Goal: Task Accomplishment & Management: Complete application form

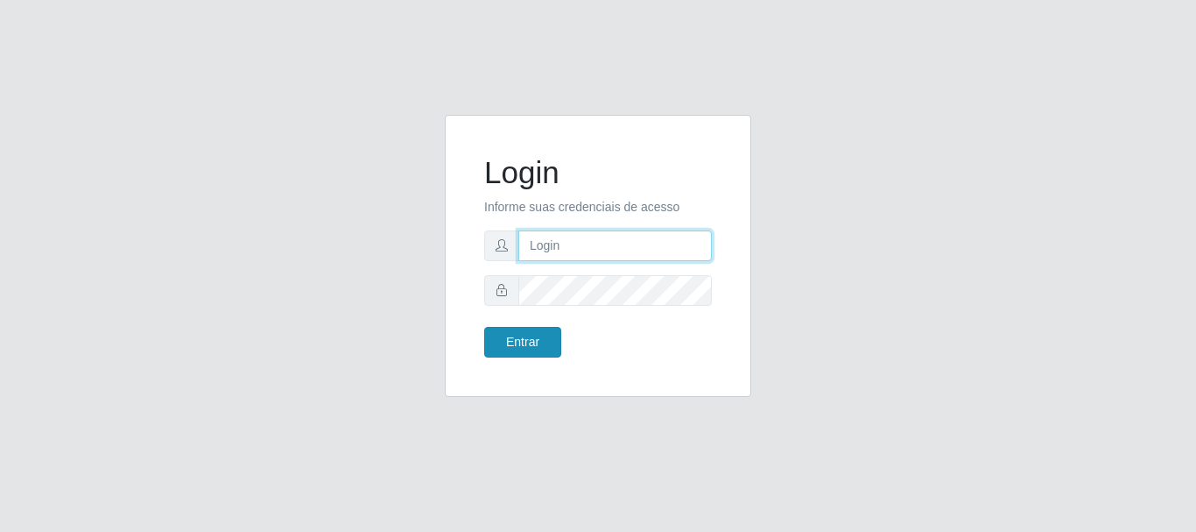
type input "[EMAIL_ADDRESS][DOMAIN_NAME]"
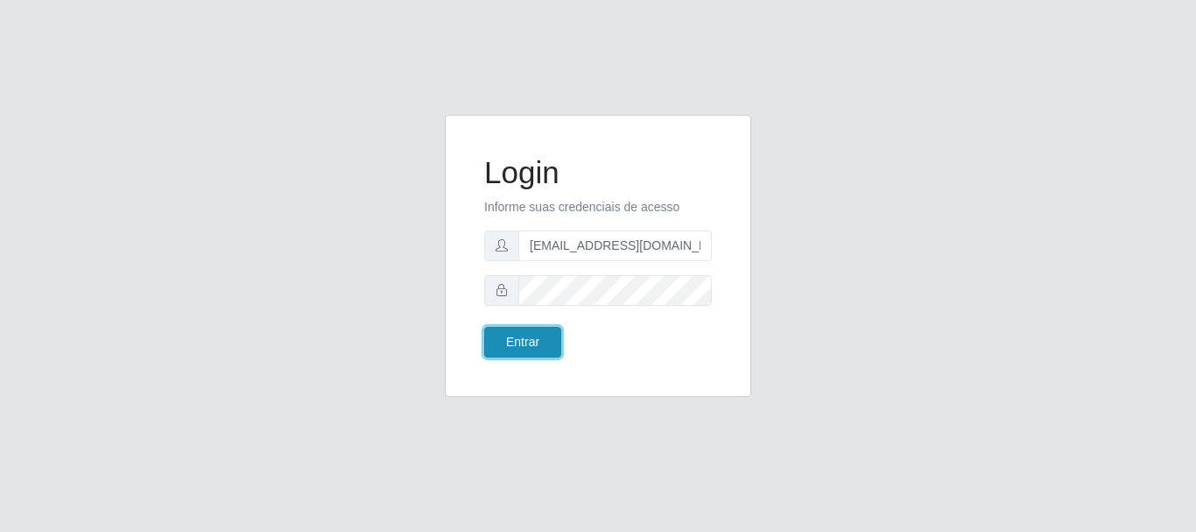
click at [538, 345] on button "Entrar" at bounding box center [522, 342] width 77 height 31
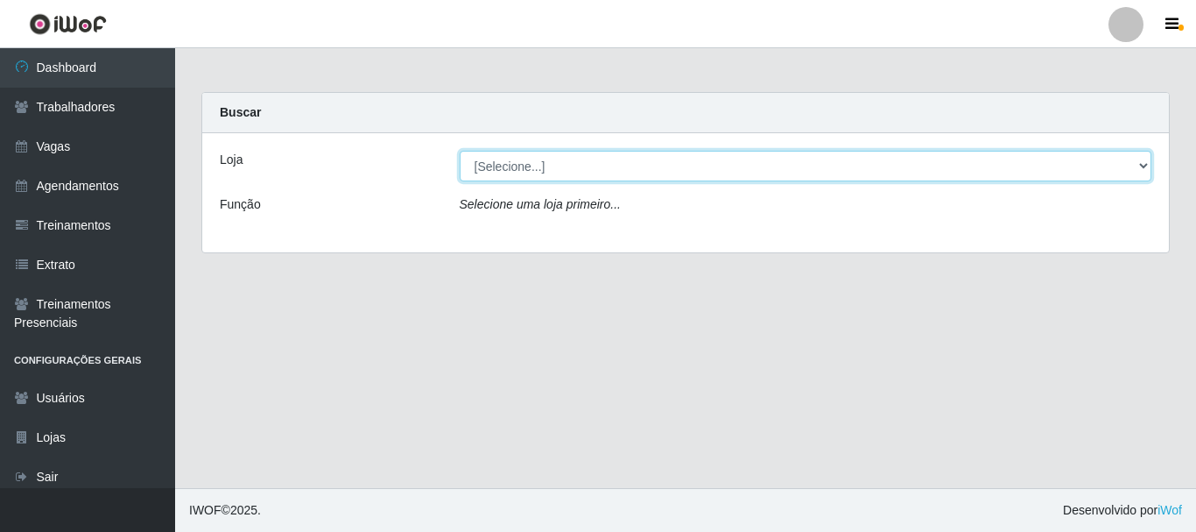
click at [563, 166] on select "[Selecione...] SuperShow - Asa Norte" at bounding box center [806, 166] width 693 height 31
select select "71"
click at [460, 151] on select "[Selecione...] SuperShow - Asa Norte" at bounding box center [806, 166] width 693 height 31
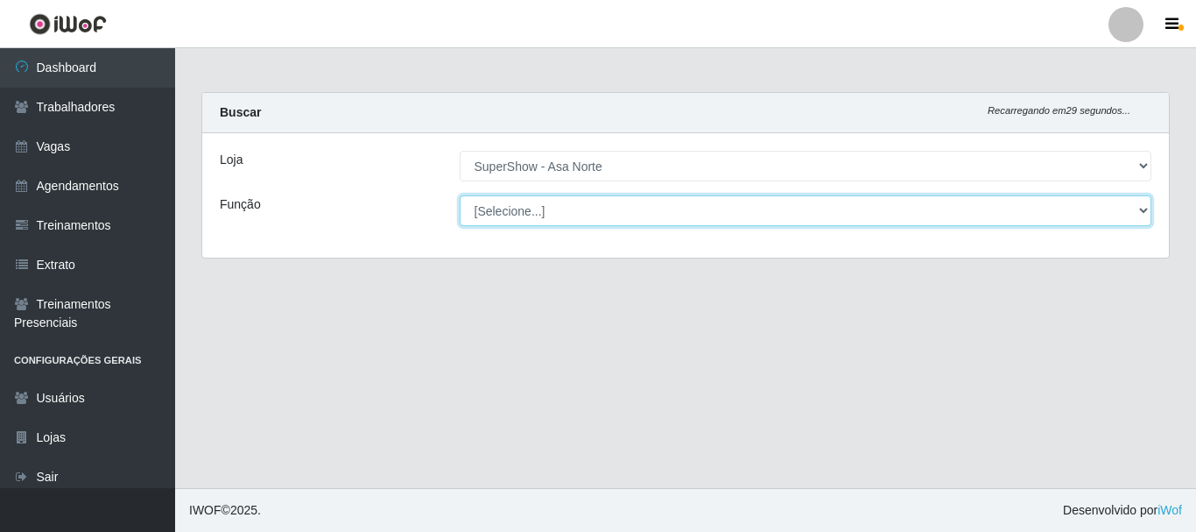
click at [518, 208] on select "[Selecione...] ASG ASG + ASG ++ Auxiliar de Depósito Auxiliar de Depósito + Aux…" at bounding box center [806, 210] width 693 height 31
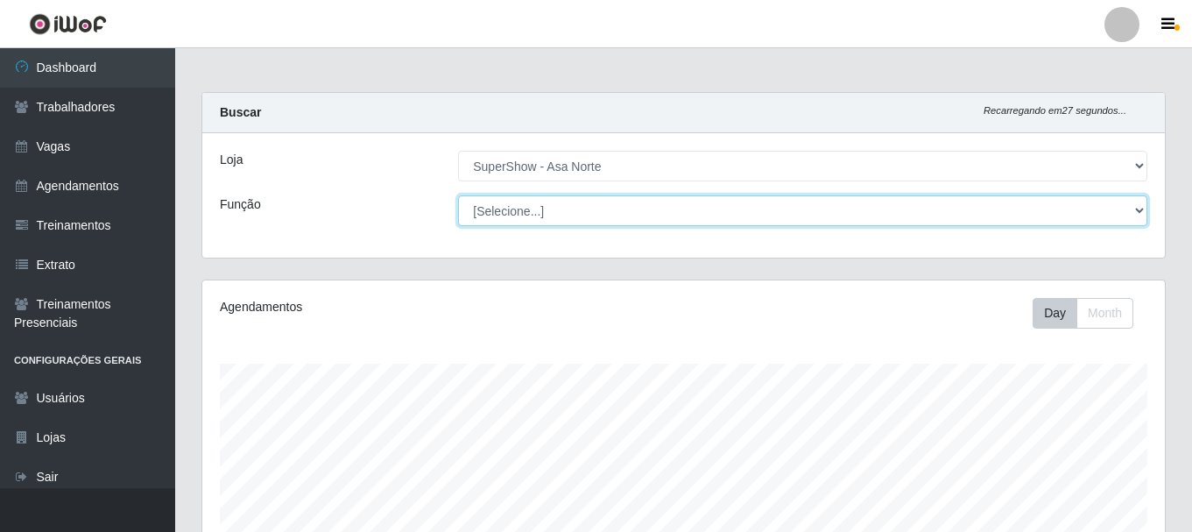
scroll to position [363, 963]
select select "1"
click at [458, 195] on select "[Selecione...] ASG ASG + ASG ++ Auxiliar de Depósito Auxiliar de Depósito + Aux…" at bounding box center [802, 210] width 689 height 31
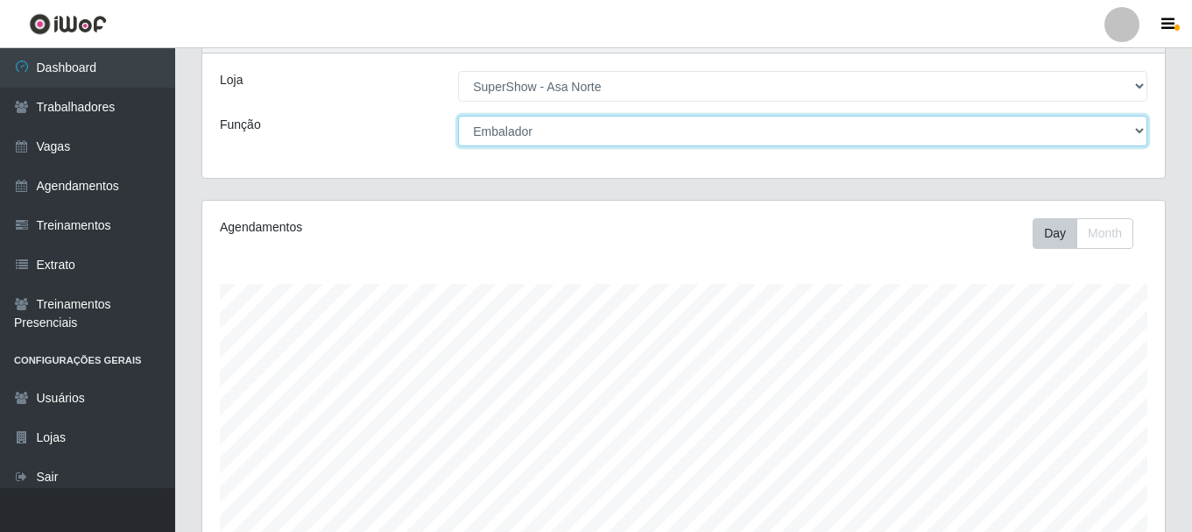
scroll to position [0, 0]
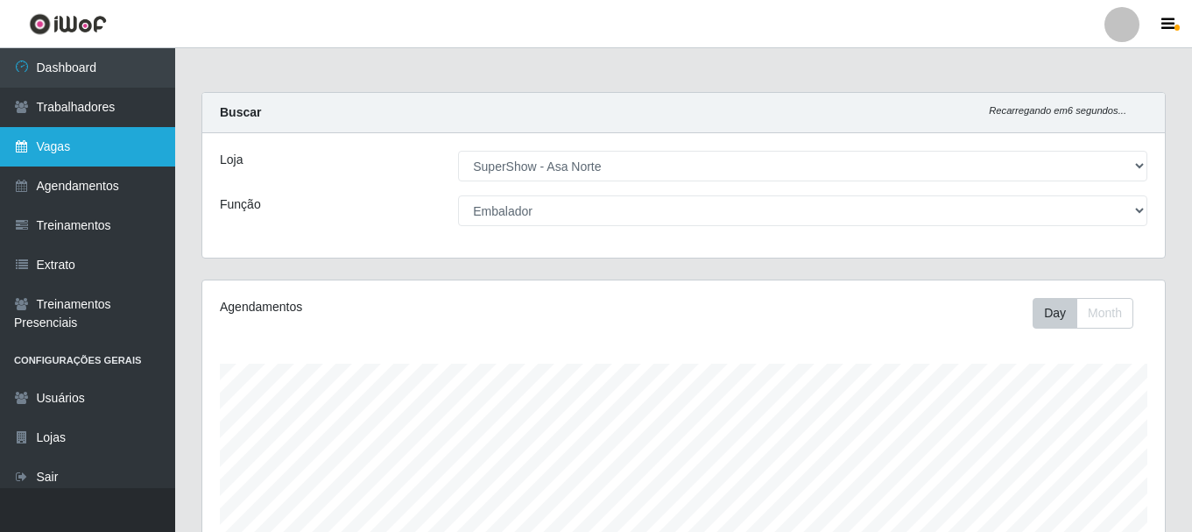
click at [53, 142] on link "Vagas" at bounding box center [87, 146] width 175 height 39
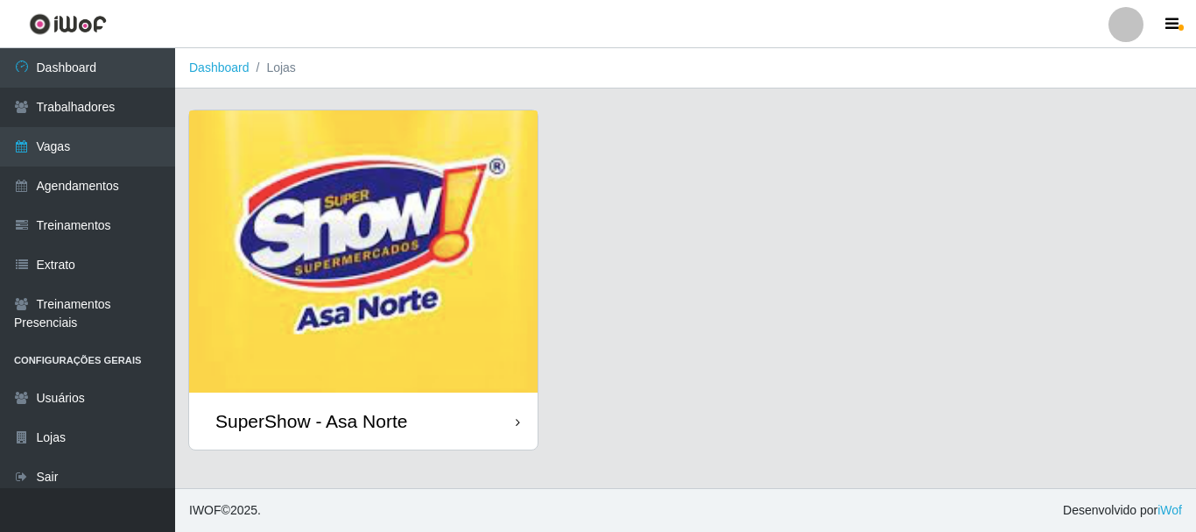
click at [414, 308] on img at bounding box center [363, 251] width 349 height 282
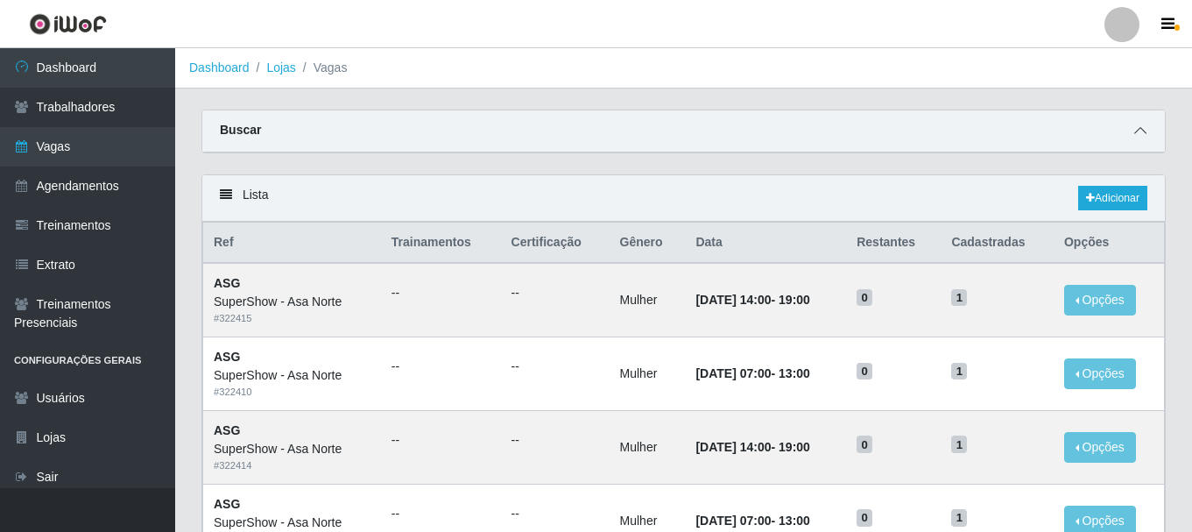
click at [1143, 131] on icon at bounding box center [1140, 130] width 12 height 12
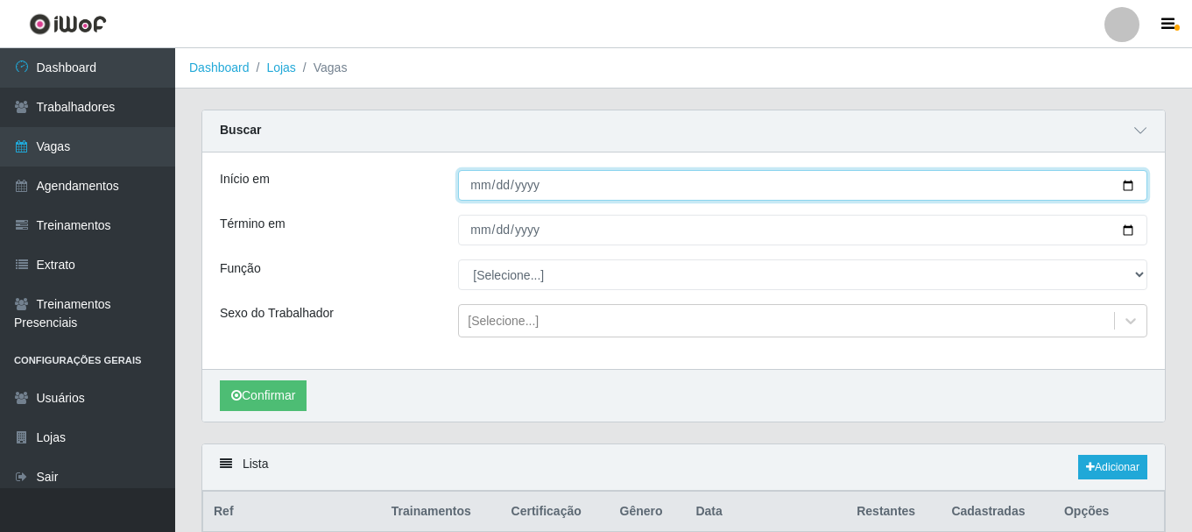
click at [1127, 183] on input "Início em" at bounding box center [802, 185] width 689 height 31
type input "[DATE]"
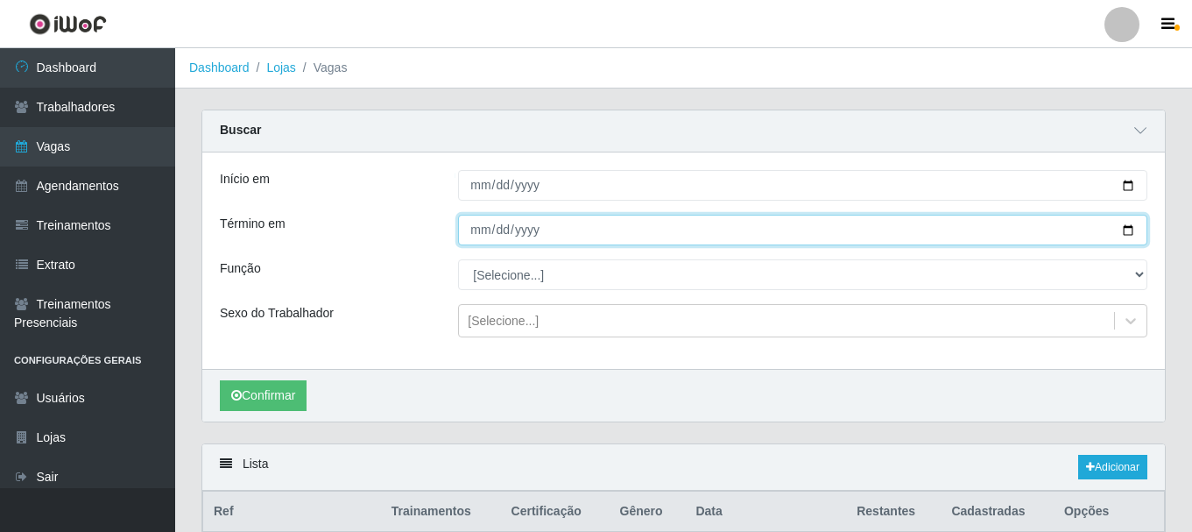
click at [1132, 230] on input "Término em" at bounding box center [802, 230] width 689 height 31
type input "[DATE]"
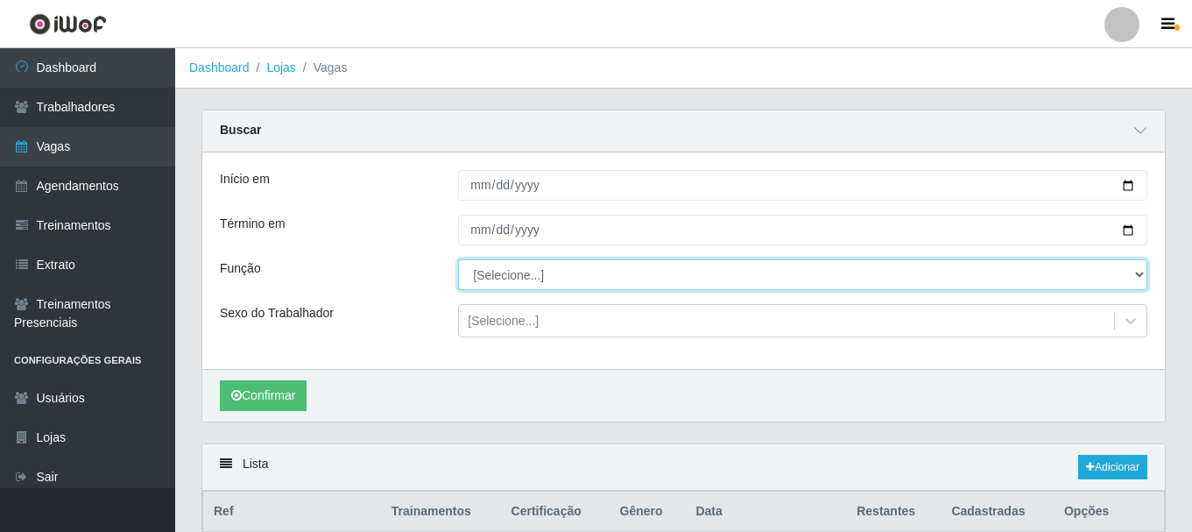
click at [603, 276] on select "[Selecione...] ASG ASG + ASG ++ Auxiliar de Depósito Auxiliar de Depósito + Aux…" at bounding box center [802, 274] width 689 height 31
select select "1"
click at [458, 260] on select "[Selecione...] ASG ASG + ASG ++ Auxiliar de Depósito Auxiliar de Depósito + Aux…" at bounding box center [802, 274] width 689 height 31
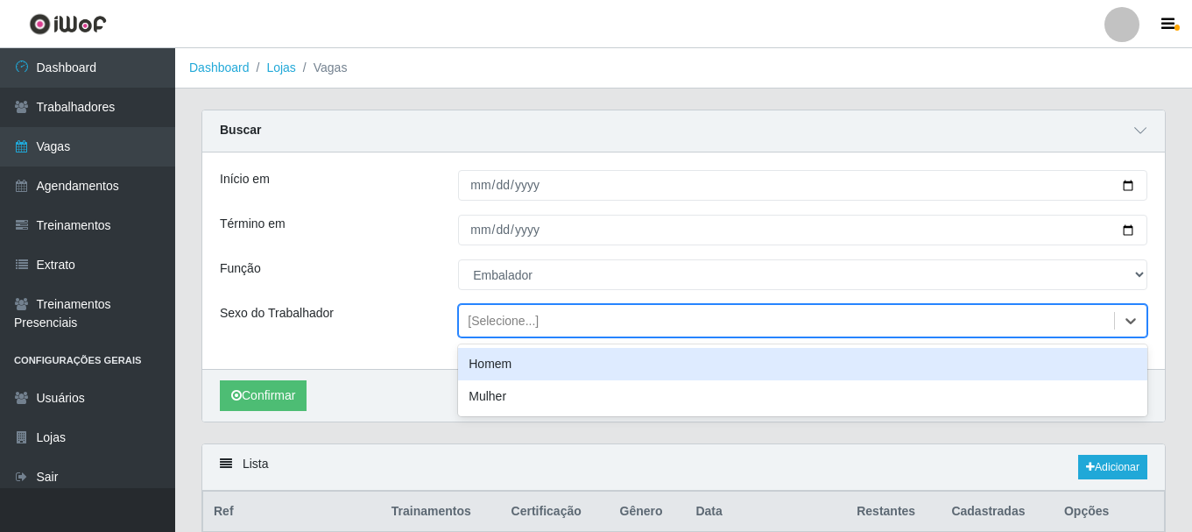
click at [504, 320] on div "[Selecione...]" at bounding box center [503, 321] width 71 height 18
click at [507, 371] on div "Homem" at bounding box center [802, 364] width 689 height 32
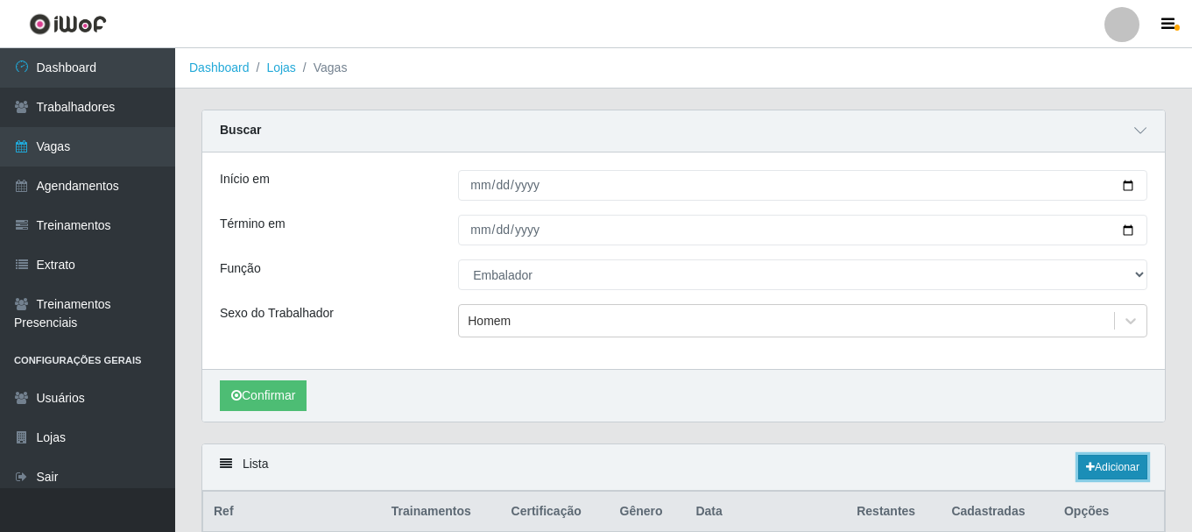
click at [1100, 468] on link "Adicionar" at bounding box center [1112, 467] width 69 height 25
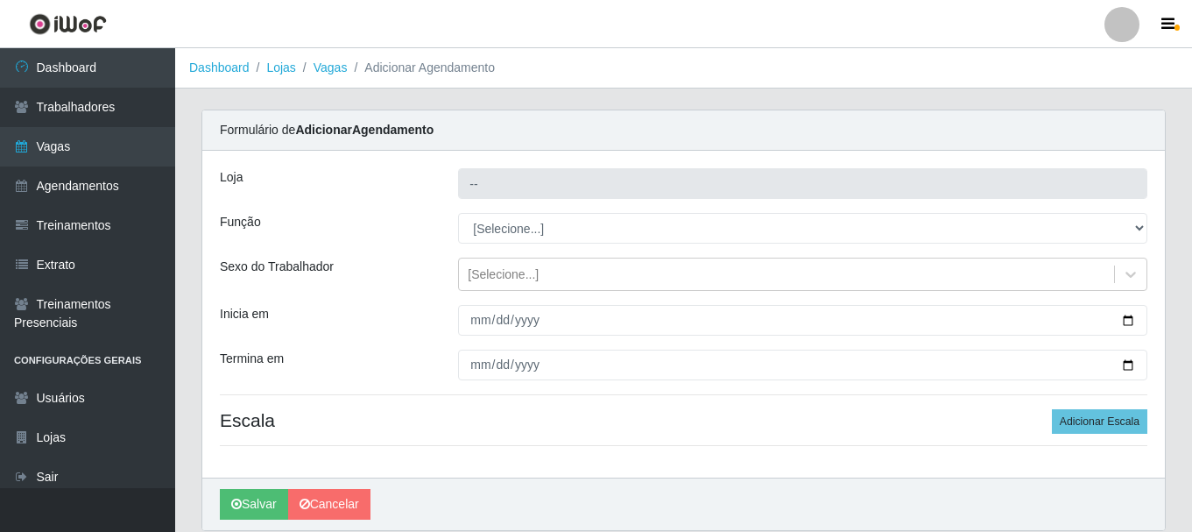
type input "SuperShow - Asa Norte"
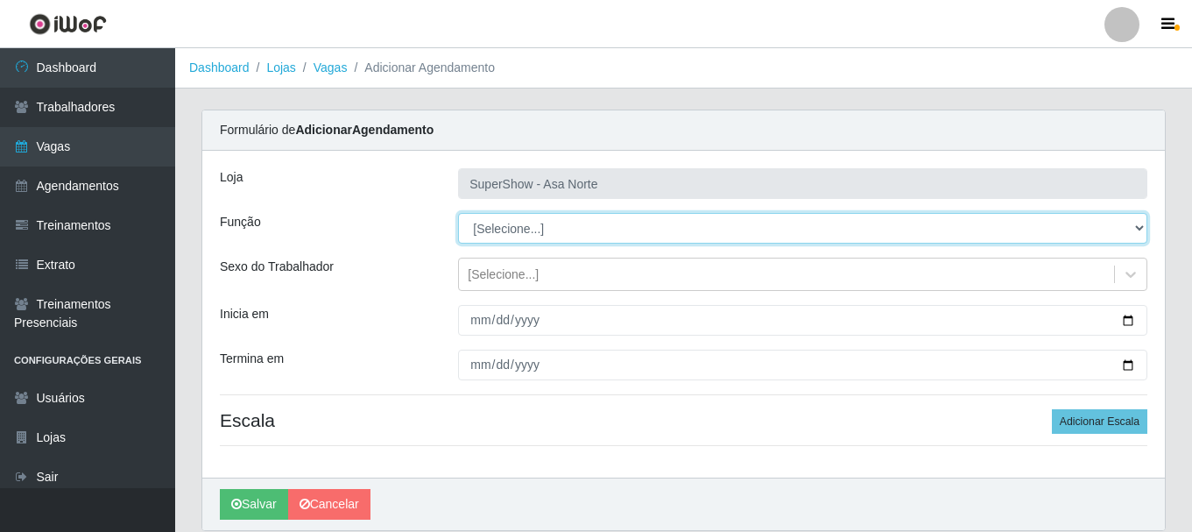
click at [548, 224] on select "[Selecione...] ASG ASG + ASG ++ Auxiliar de Depósito Auxiliar de Depósito + Aux…" at bounding box center [802, 228] width 689 height 31
select select "1"
click at [458, 213] on select "[Selecione...] ASG ASG + ASG ++ Auxiliar de Depósito Auxiliar de Depósito + Aux…" at bounding box center [802, 228] width 689 height 31
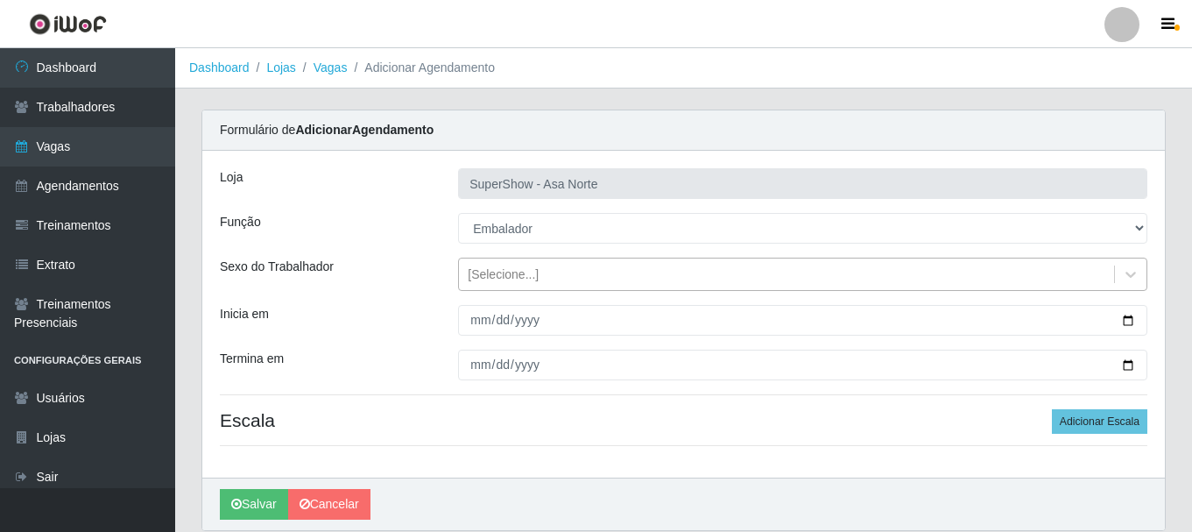
click at [508, 272] on div "[Selecione...]" at bounding box center [503, 274] width 71 height 18
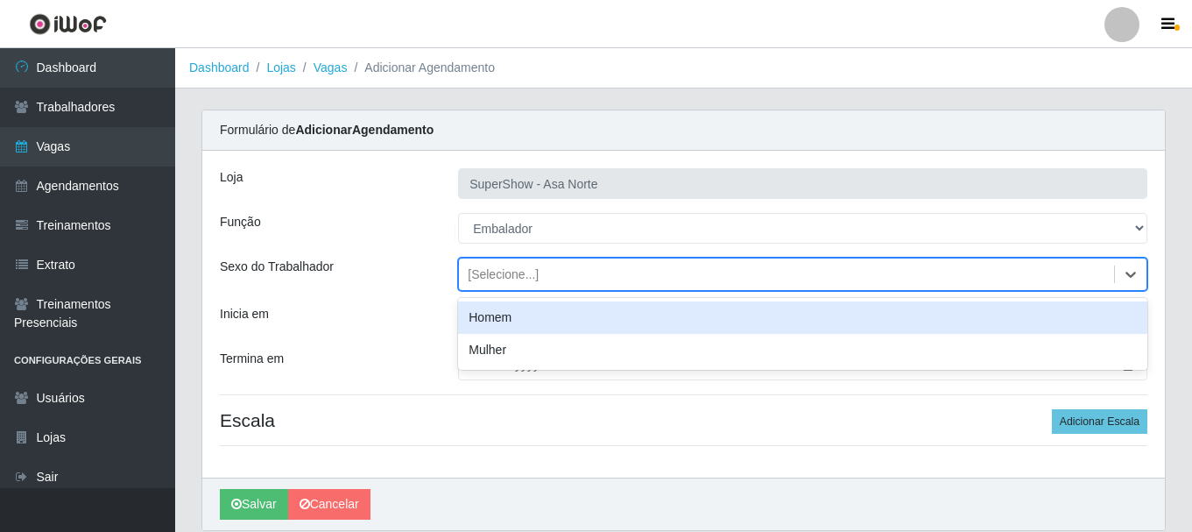
click at [501, 312] on div "Homem" at bounding box center [802, 317] width 689 height 32
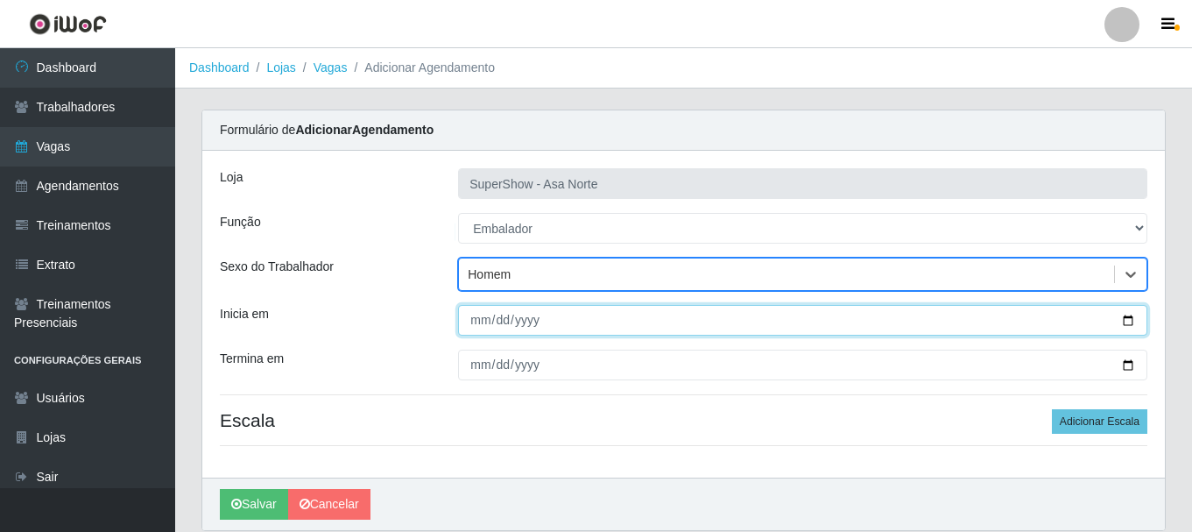
click at [477, 321] on input "Inicia em" at bounding box center [802, 320] width 689 height 31
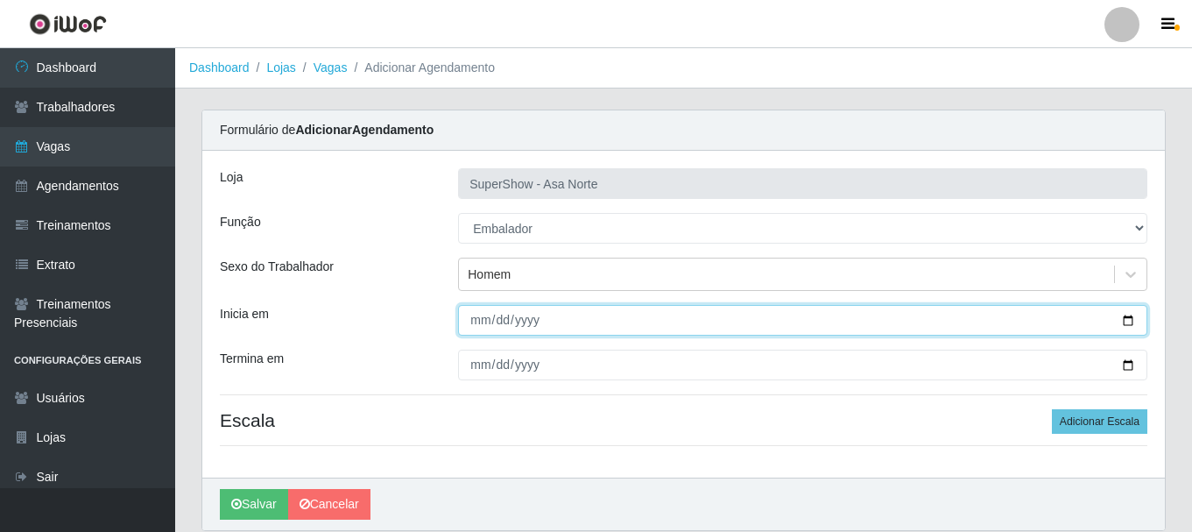
click at [477, 324] on input "[DATE]" at bounding box center [802, 320] width 689 height 31
type input "[DATE]"
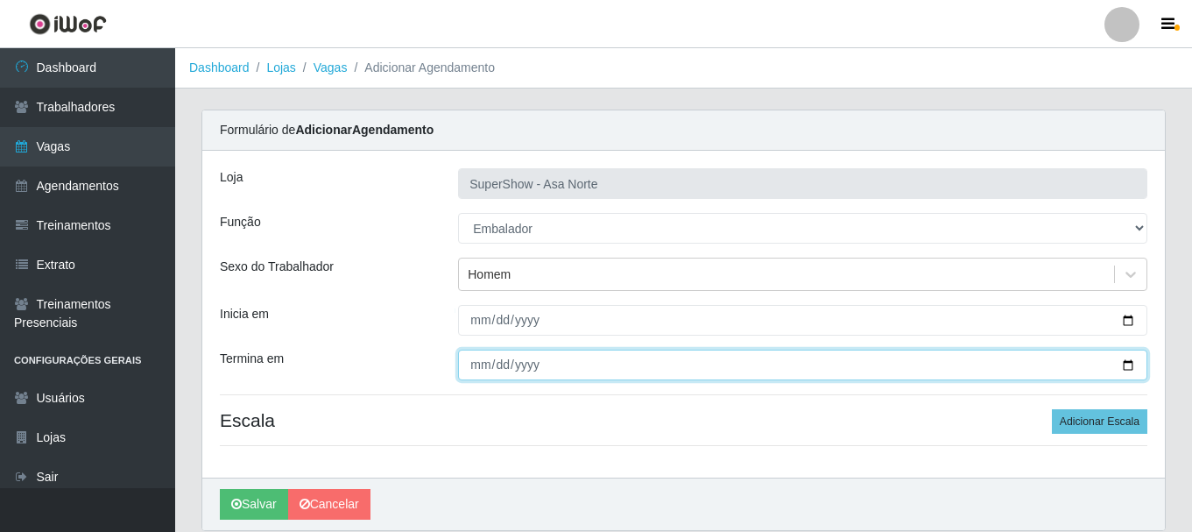
click at [478, 373] on input "Termina em" at bounding box center [802, 364] width 689 height 31
type input "[DATE]"
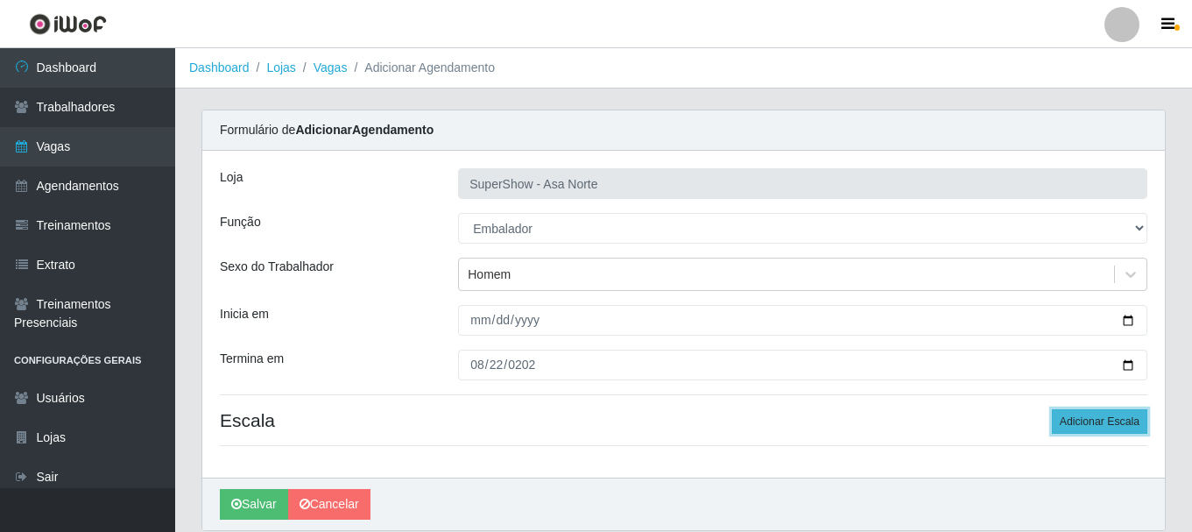
click at [1090, 423] on button "Adicionar Escala" at bounding box center [1099, 421] width 95 height 25
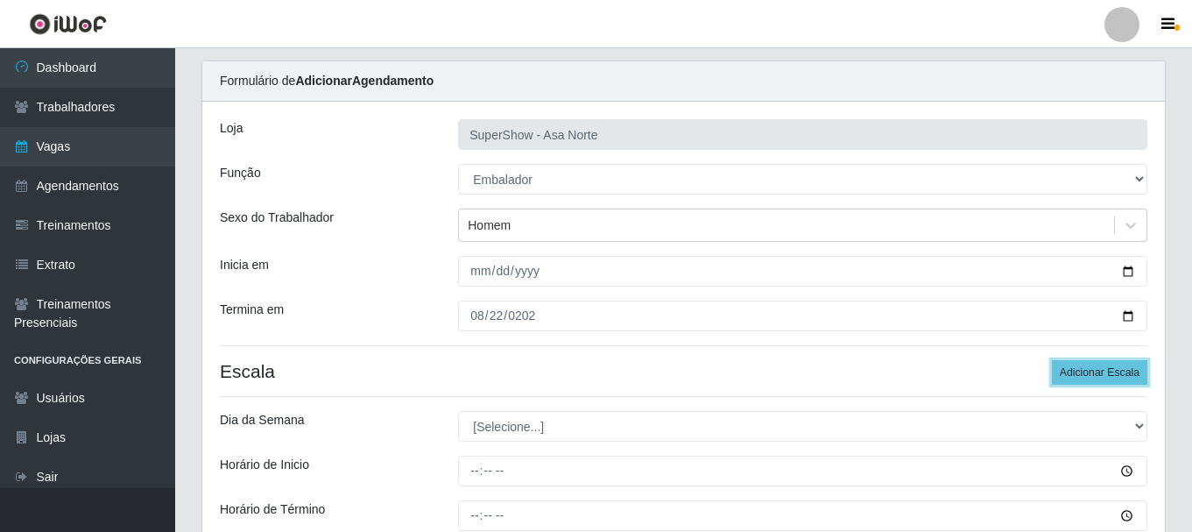
scroll to position [88, 0]
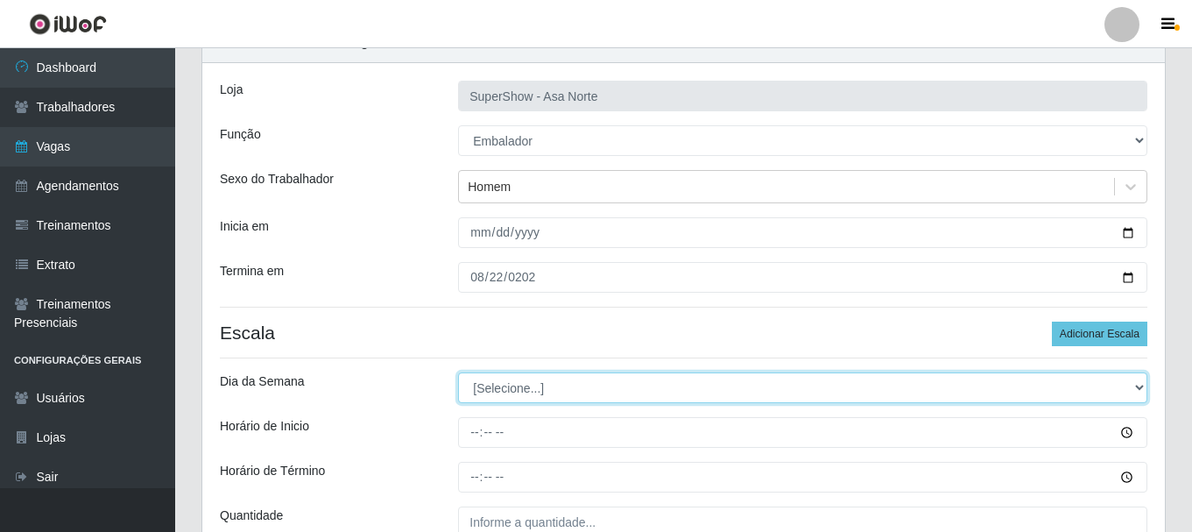
click at [575, 391] on select "[Selecione...] Segunda Terça Quarta Quinta Sexta Sábado Domingo" at bounding box center [802, 387] width 689 height 31
select select "5"
click at [458, 372] on select "[Selecione...] Segunda Terça Quarta Quinta Sexta Sábado Domingo" at bounding box center [802, 387] width 689 height 31
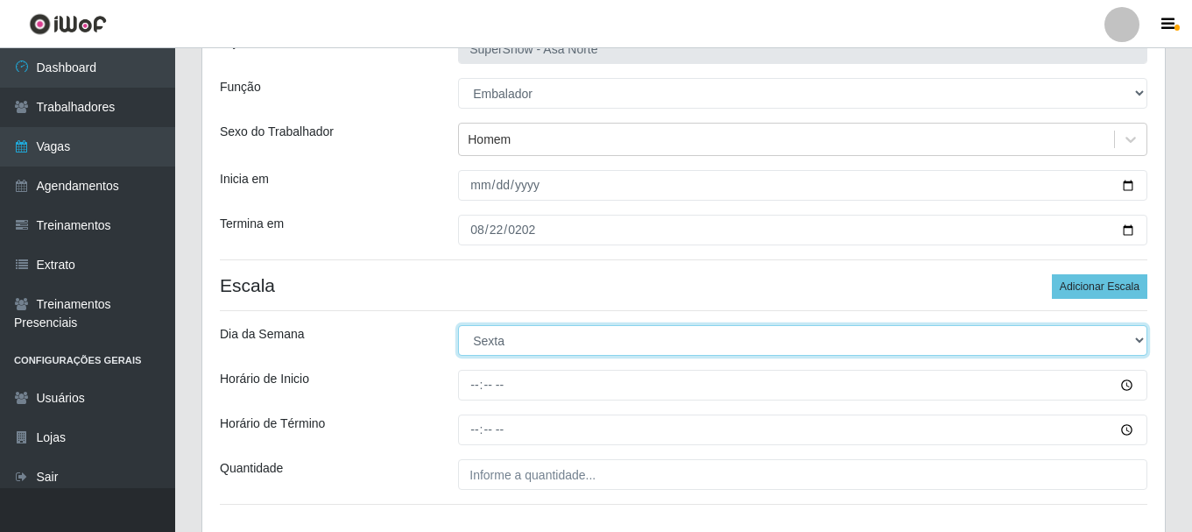
scroll to position [175, 0]
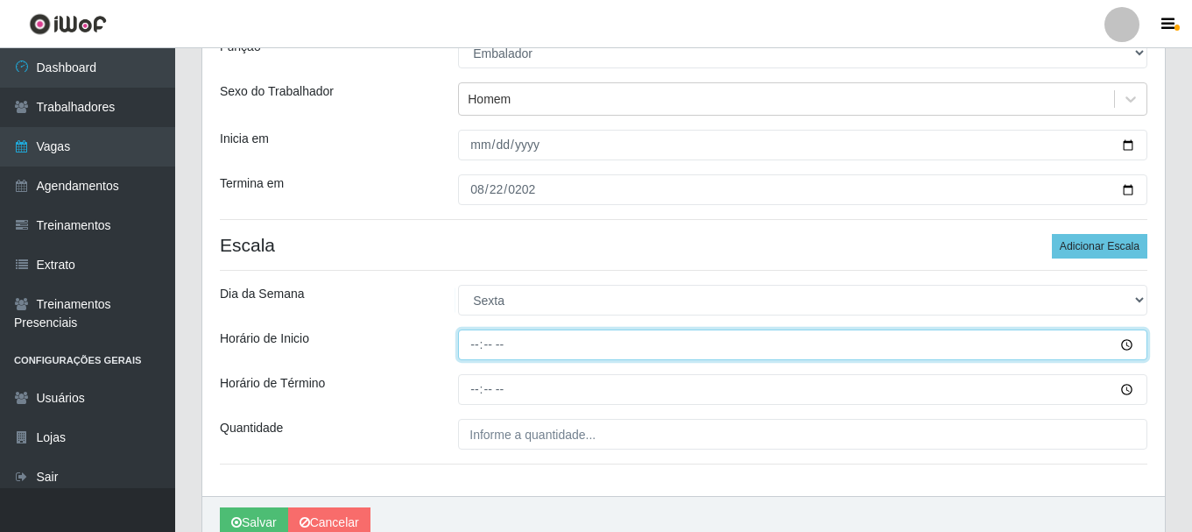
drag, startPoint x: 476, startPoint y: 343, endPoint x: 493, endPoint y: 385, distance: 45.2
click at [479, 345] on input "Horário de Inicio" at bounding box center [802, 344] width 689 height 31
type input "08:00"
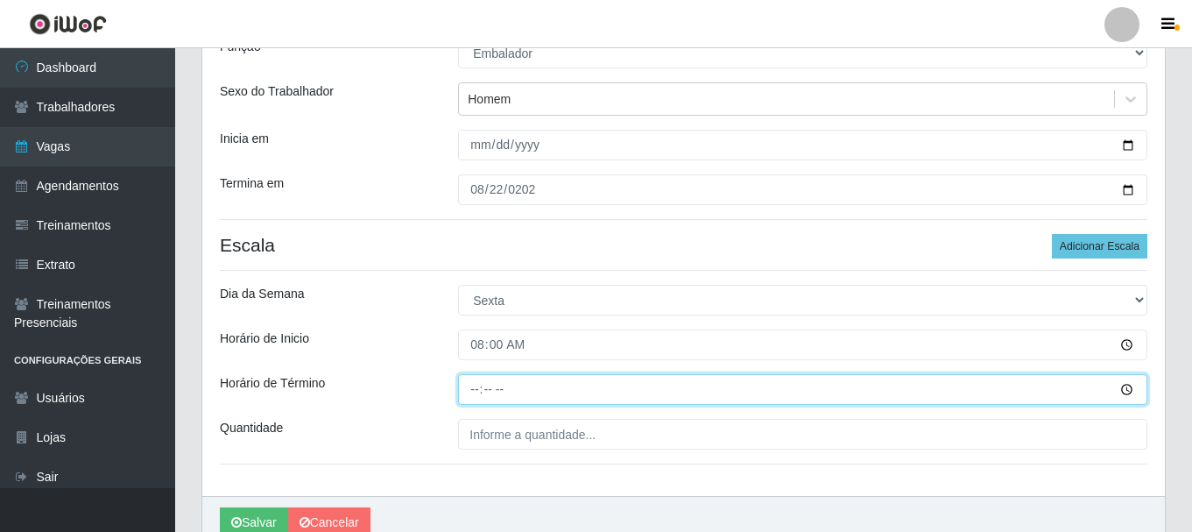
type input "14:00"
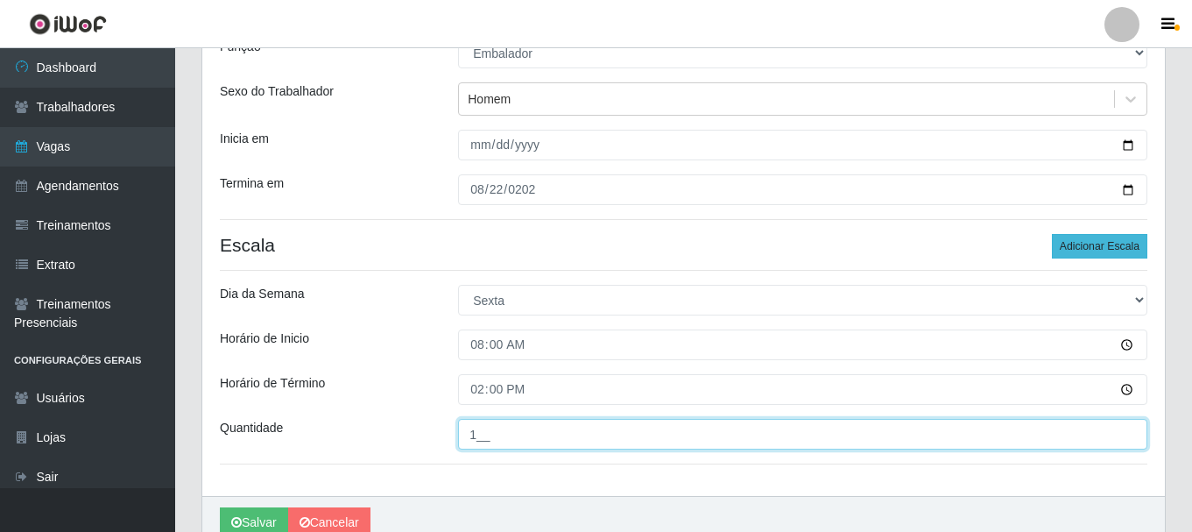
type input "1__"
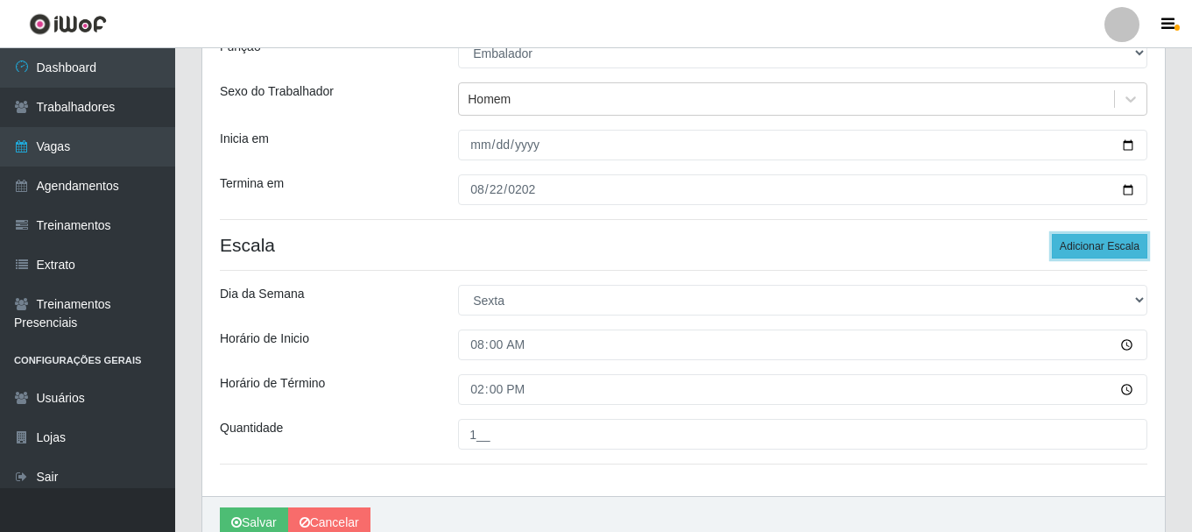
click at [1067, 246] on button "Adicionar Escala" at bounding box center [1099, 246] width 95 height 25
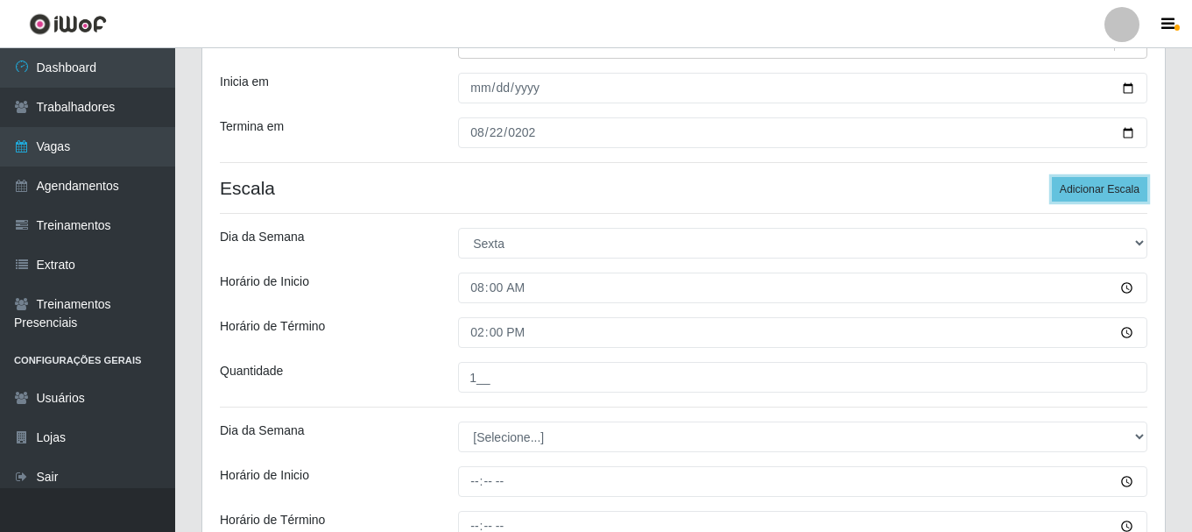
scroll to position [263, 0]
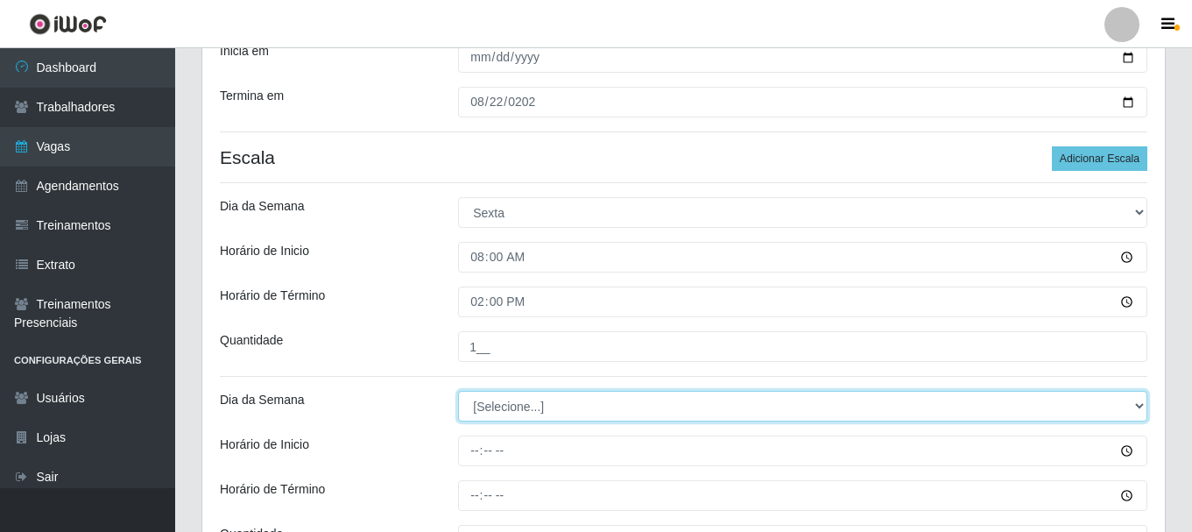
click at [567, 409] on select "[Selecione...] Segunda Terça Quarta Quinta Sexta Sábado Domingo" at bounding box center [802, 406] width 689 height 31
select select "5"
click at [458, 391] on select "[Selecione...] Segunda Terça Quarta Quinta Sexta Sábado Domingo" at bounding box center [802, 406] width 689 height 31
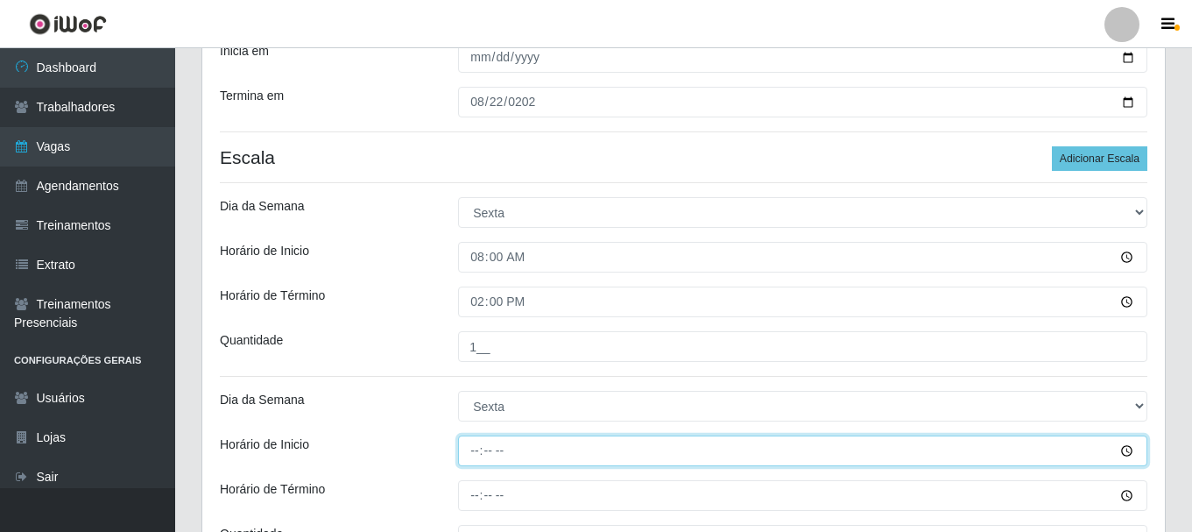
click at [476, 453] on input "Horário de Inicio" at bounding box center [802, 450] width 689 height 31
type input "12:00"
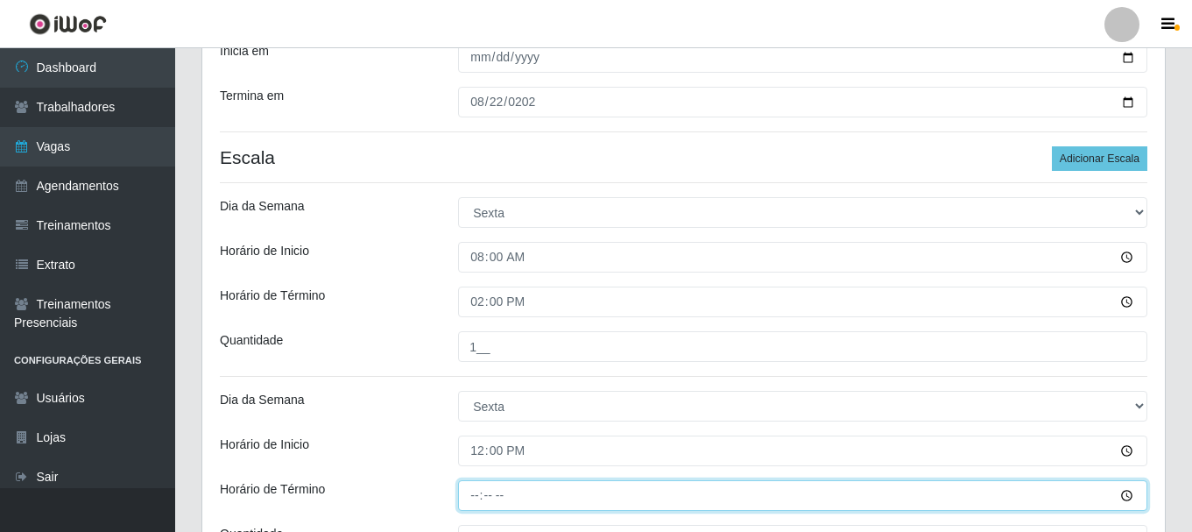
type input "17:00"
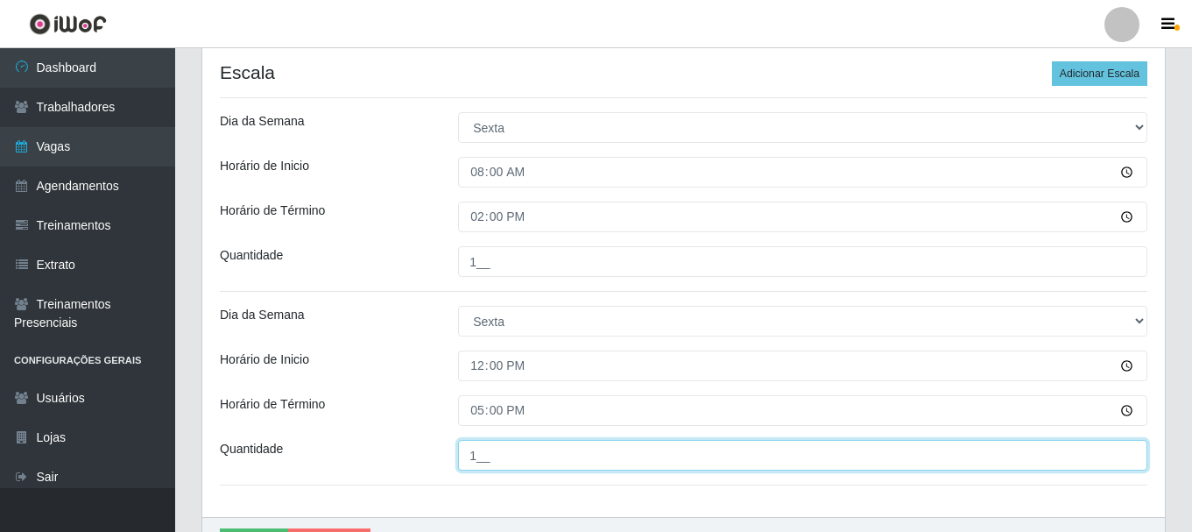
scroll to position [188, 0]
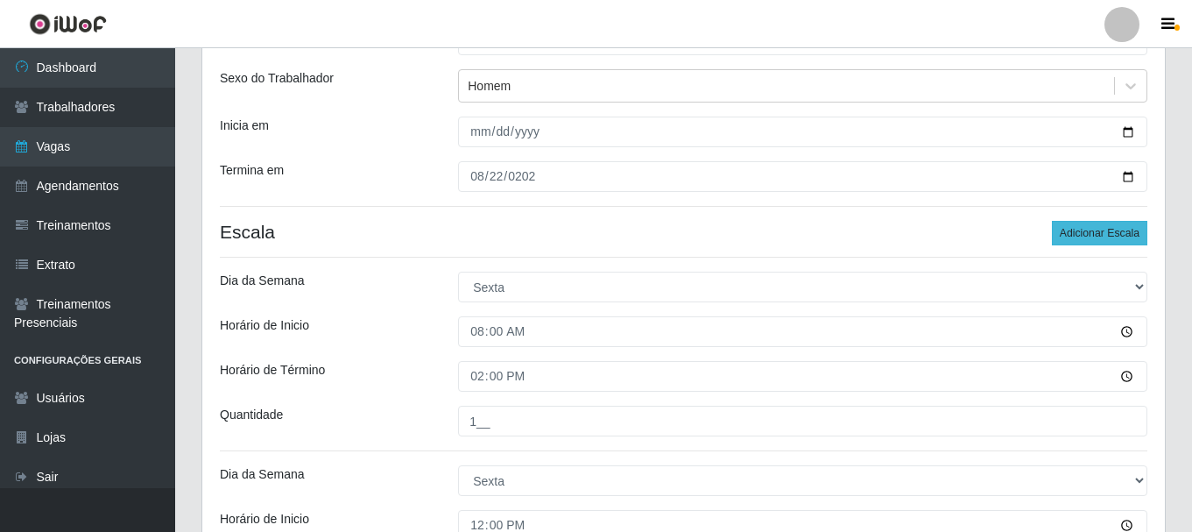
type input "1__"
click at [1083, 233] on button "Adicionar Escala" at bounding box center [1099, 233] width 95 height 25
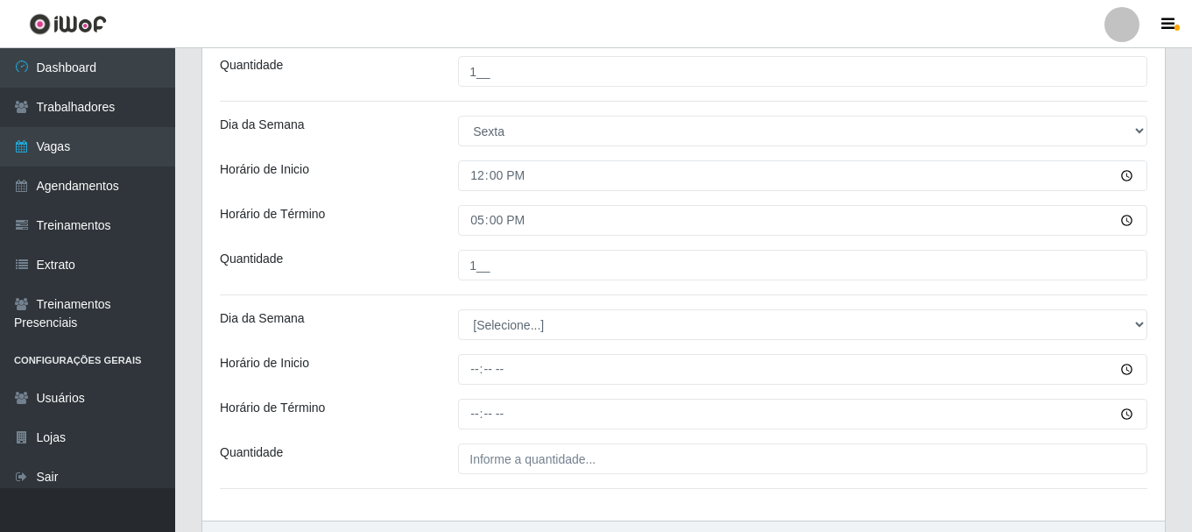
scroll to position [539, 0]
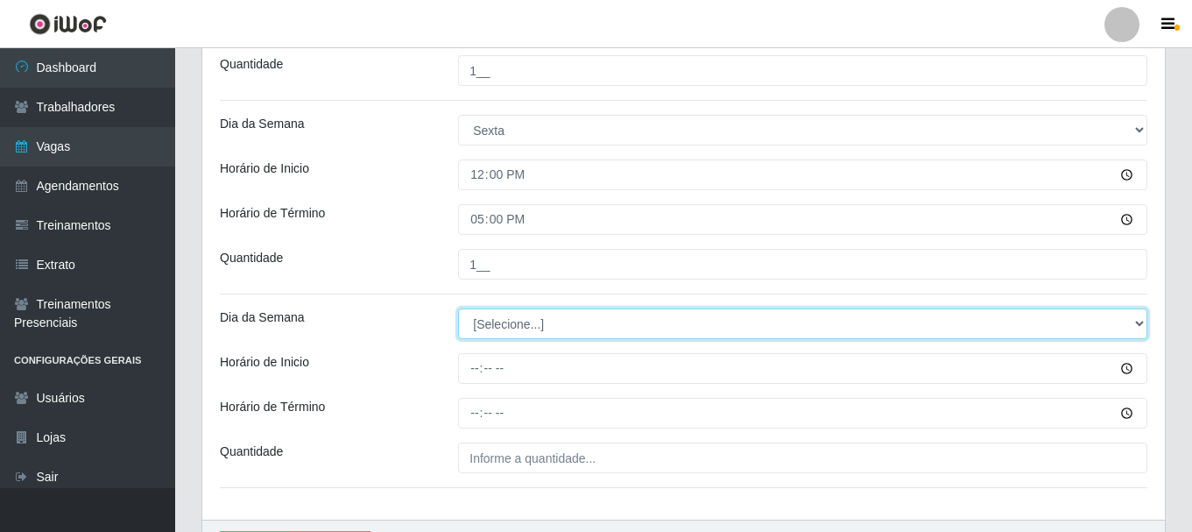
click at [548, 327] on select "[Selecione...] Segunda Terça Quarta Quinta Sexta Sábado Domingo" at bounding box center [802, 323] width 689 height 31
select select "5"
click at [458, 308] on select "[Selecione...] Segunda Terça Quarta Quinta Sexta Sábado Domingo" at bounding box center [802, 323] width 689 height 31
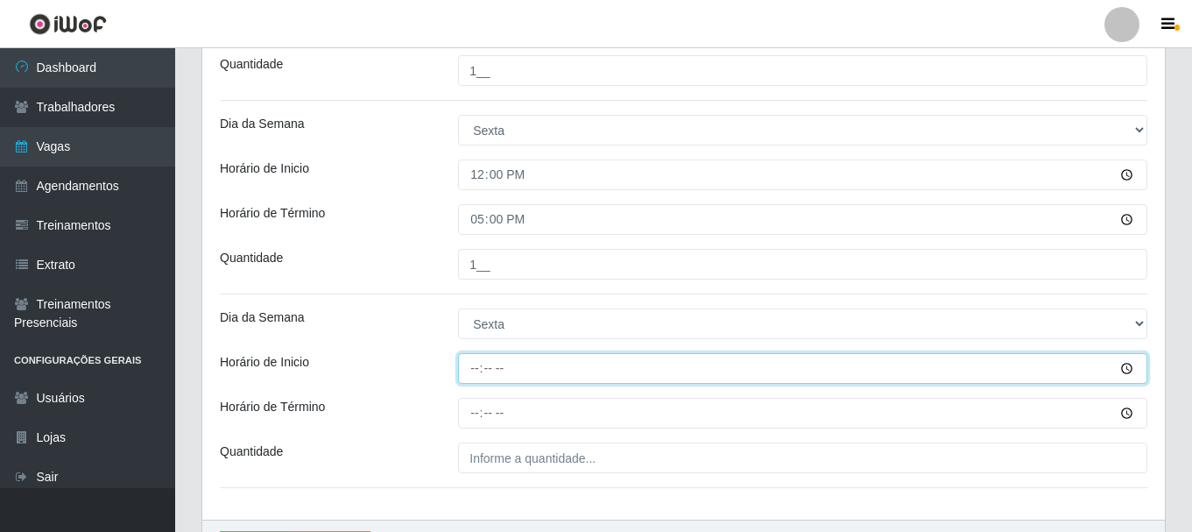
click at [476, 379] on input "Horário de Inicio" at bounding box center [802, 368] width 689 height 31
type input "15:20"
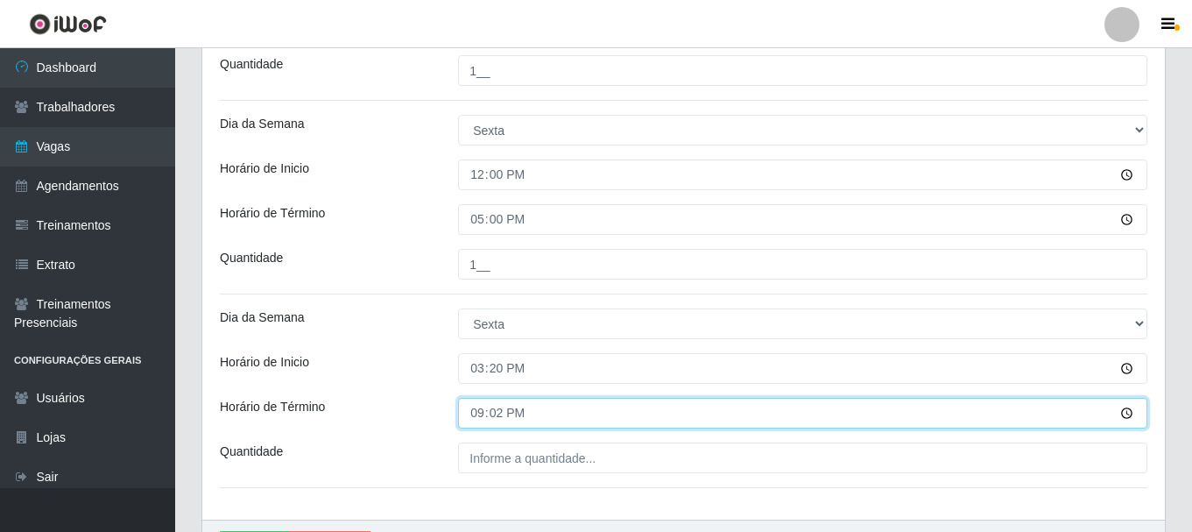
type input "21:20"
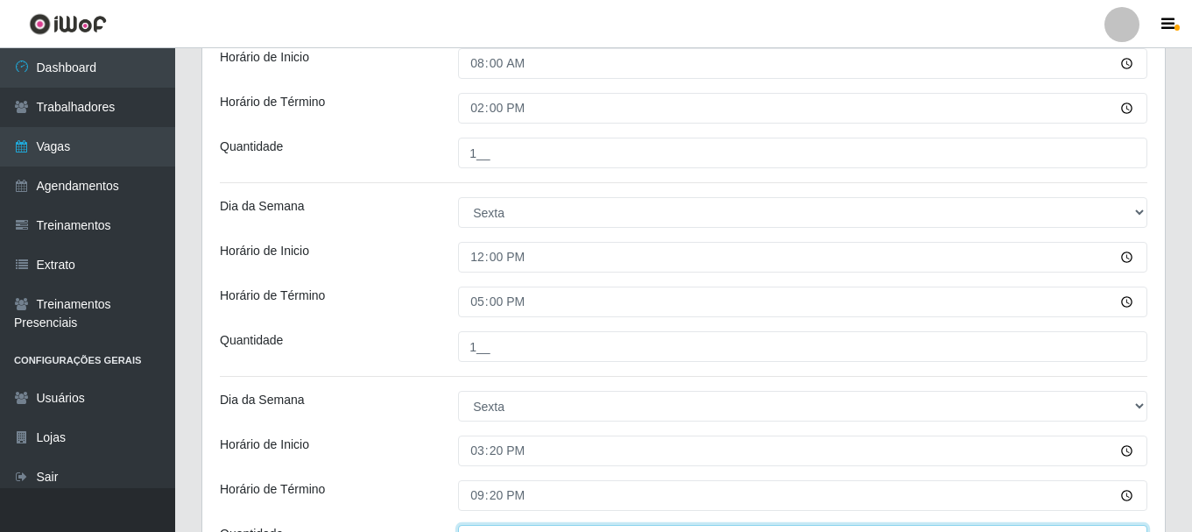
scroll to position [645, 0]
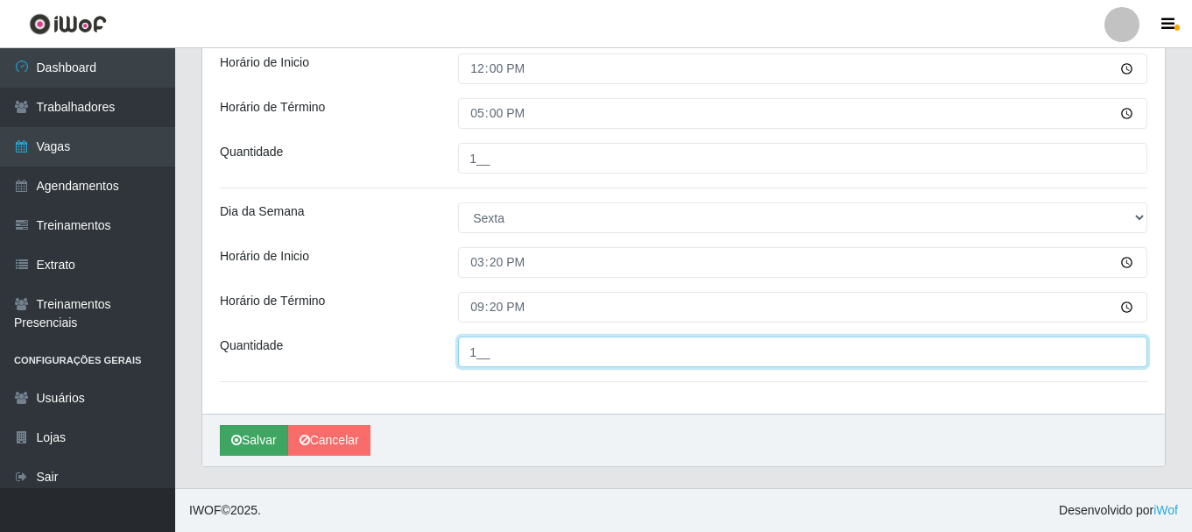
type input "1__"
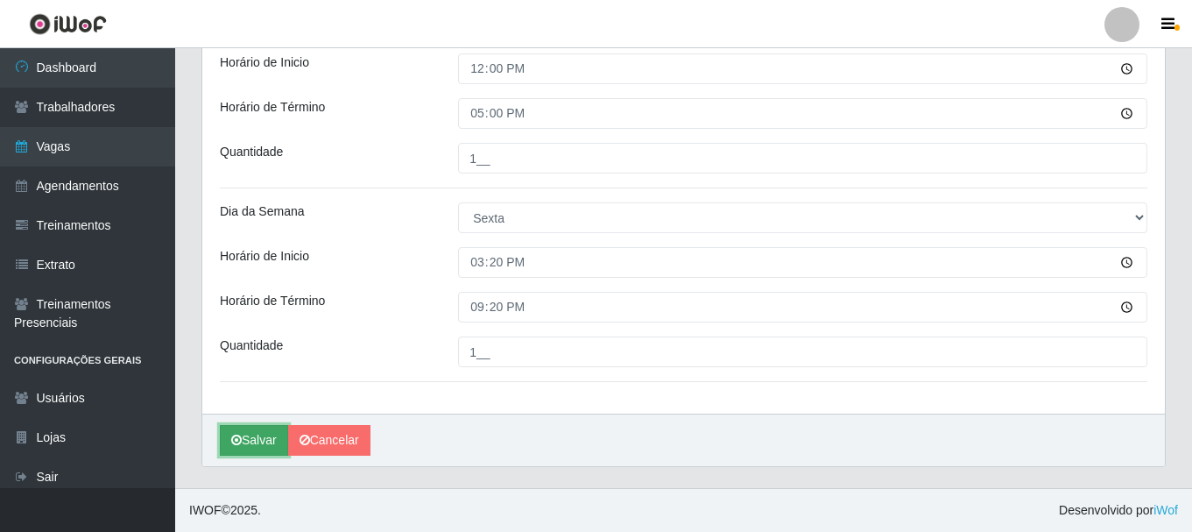
click at [244, 438] on button "Salvar" at bounding box center [254, 440] width 68 height 31
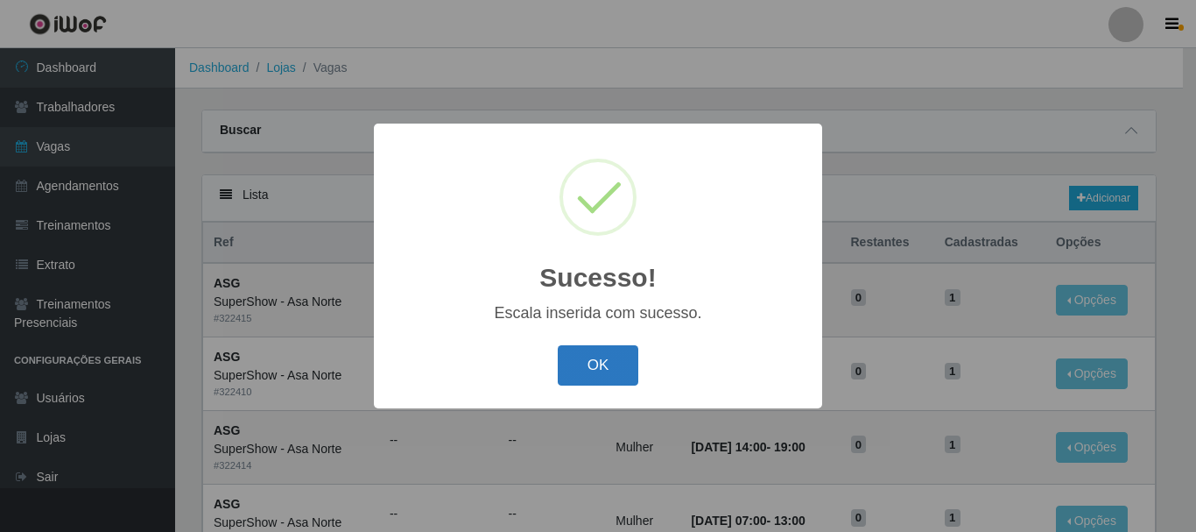
click at [612, 370] on button "OK" at bounding box center [598, 365] width 81 height 41
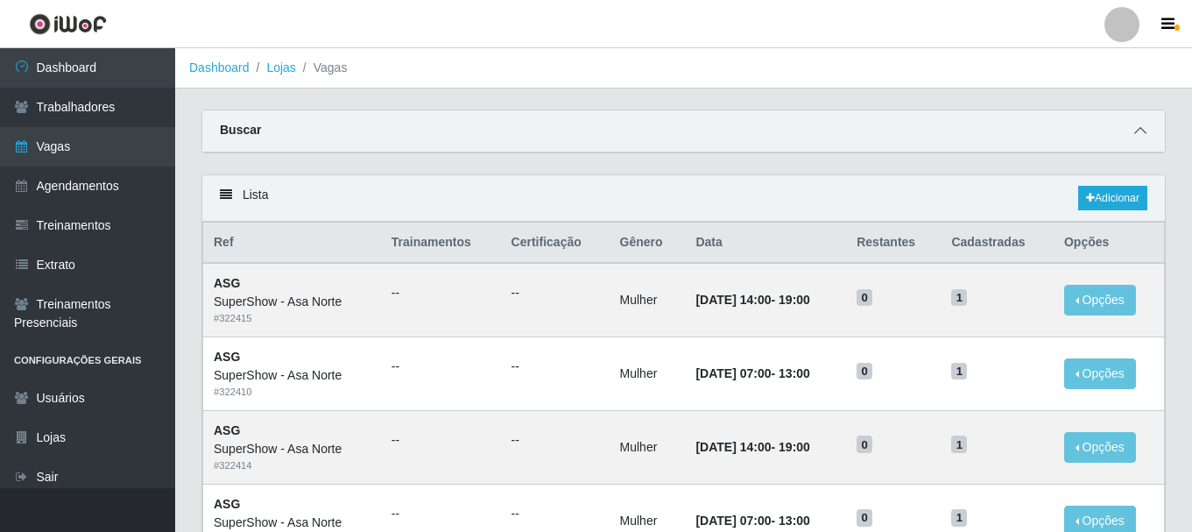
click at [1147, 127] on span at bounding box center [1140, 131] width 21 height 20
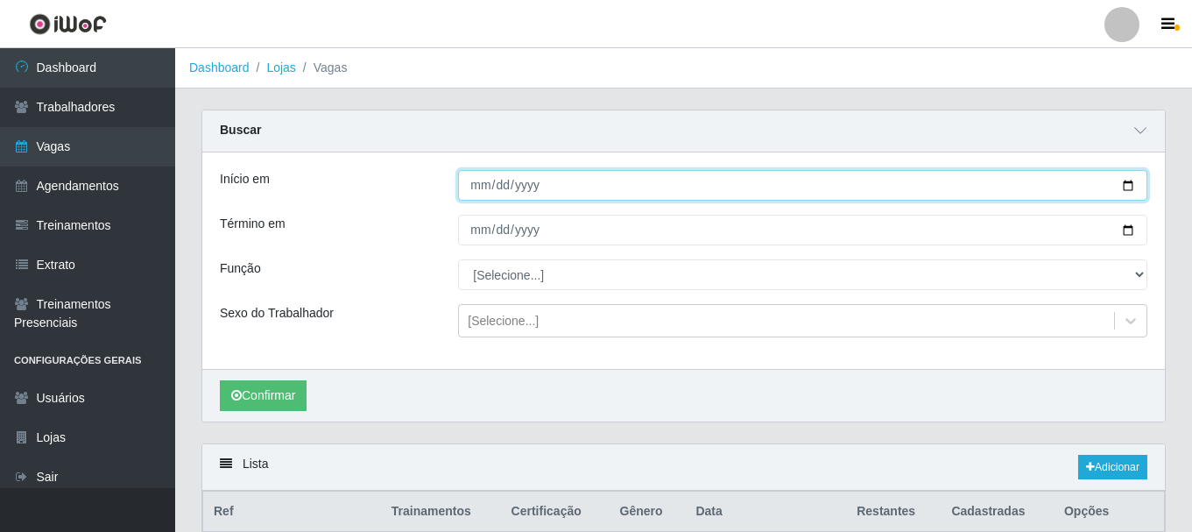
click at [547, 187] on input "Início em" at bounding box center [802, 185] width 689 height 31
click at [1128, 185] on input "Início em" at bounding box center [802, 185] width 689 height 31
type input "[DATE]"
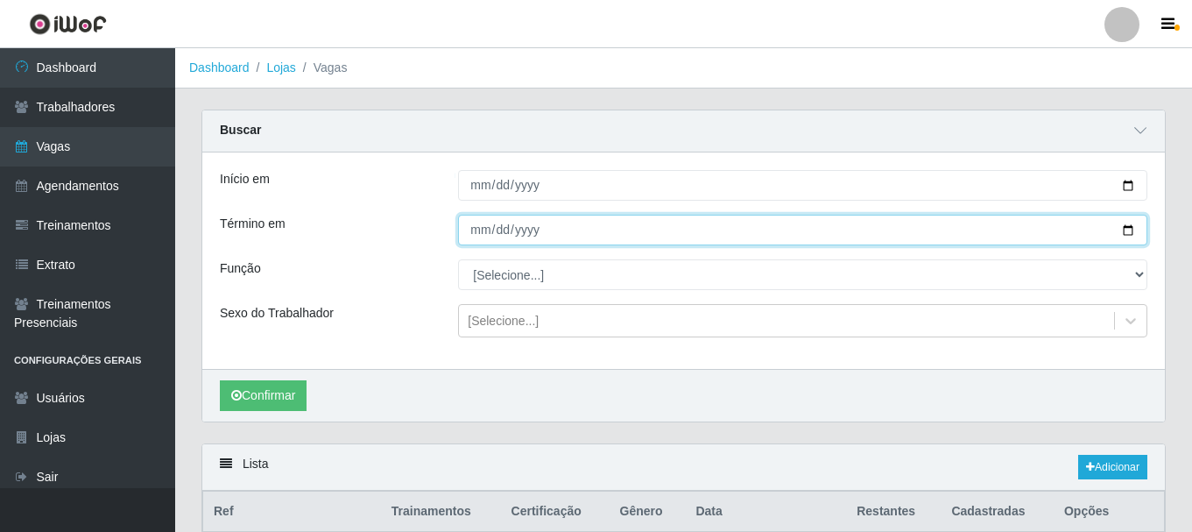
click at [1129, 224] on input "Término em" at bounding box center [802, 230] width 689 height 31
type input "[DATE]"
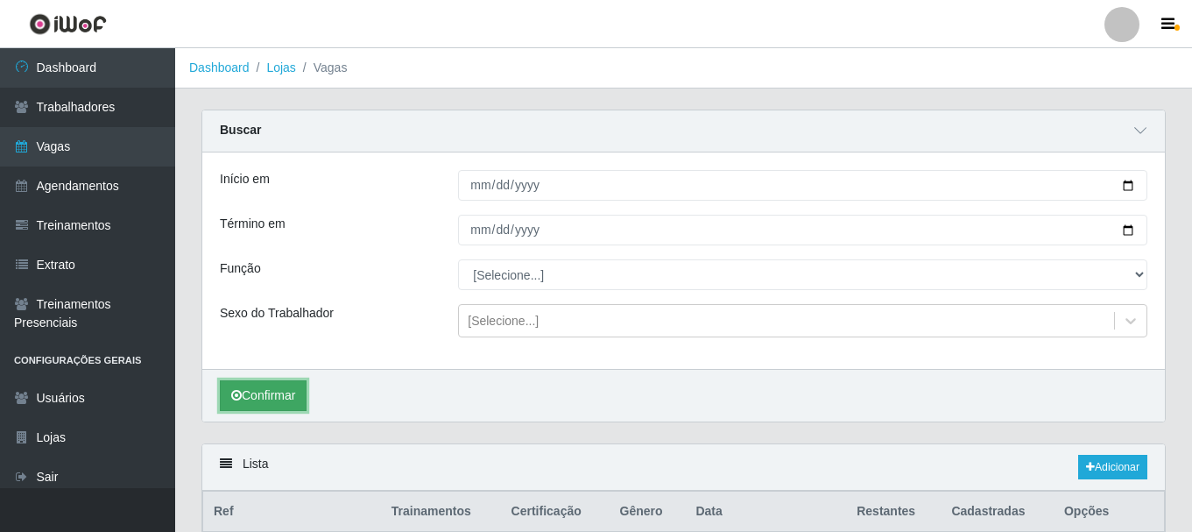
click at [280, 394] on button "Confirmar" at bounding box center [263, 395] width 87 height 31
